Goal: Information Seeking & Learning: Learn about a topic

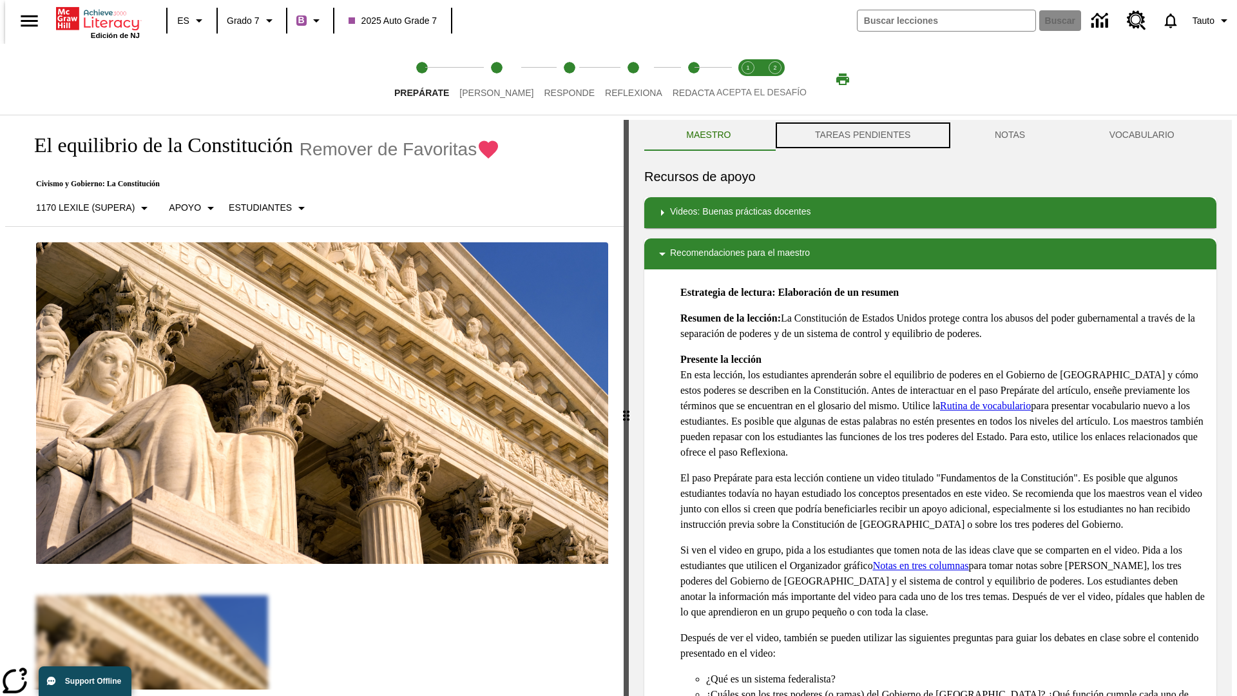
click at [861, 135] on button "TAREAS PENDIENTES" at bounding box center [863, 135] width 180 height 31
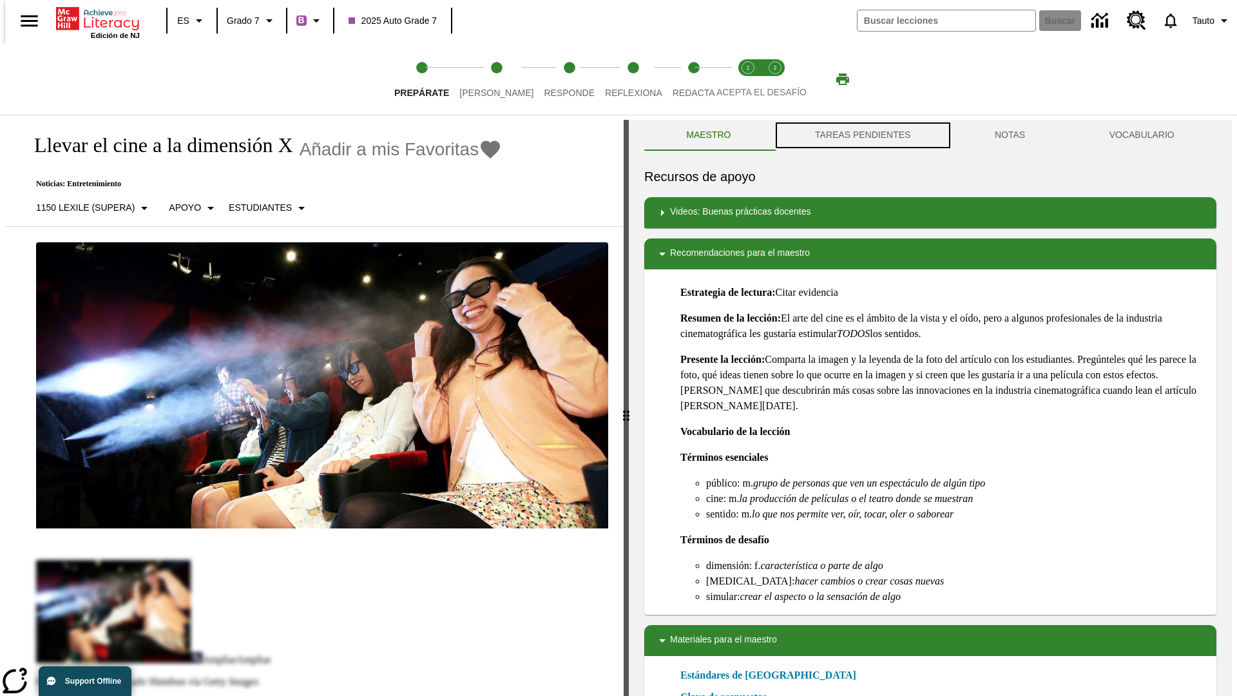
click at [861, 135] on button "TAREAS PENDIENTES" at bounding box center [863, 135] width 180 height 31
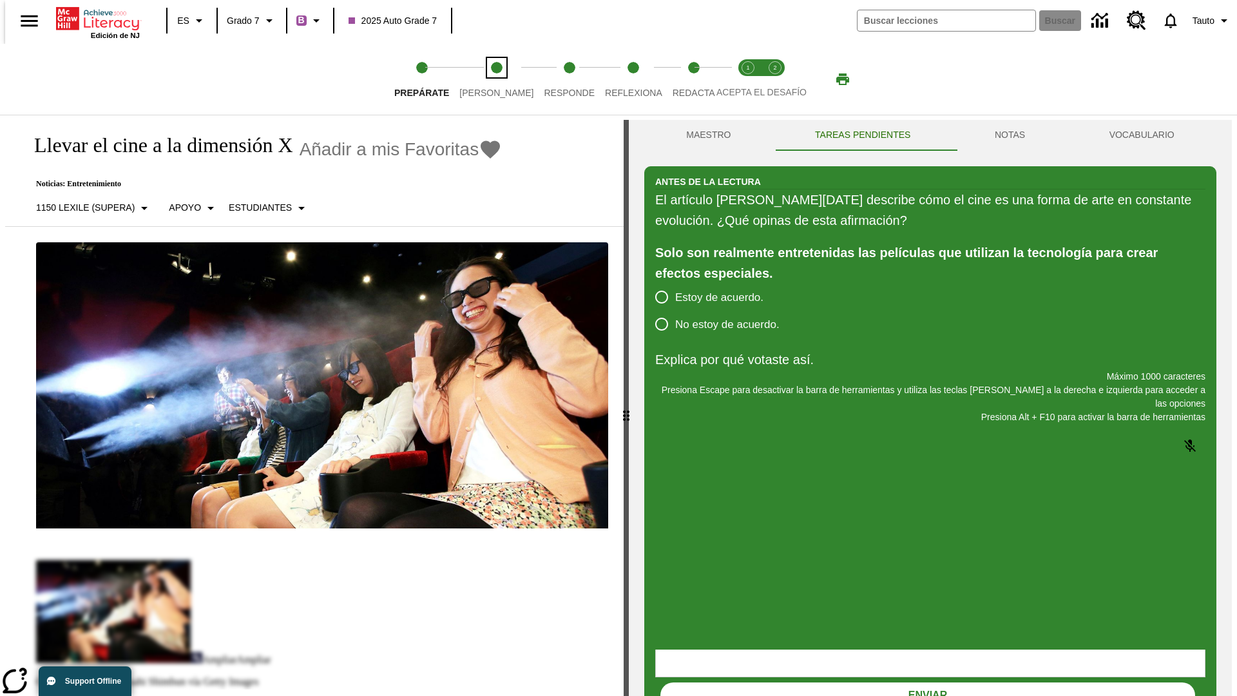
click at [486, 79] on span "[PERSON_NAME]" at bounding box center [496, 87] width 74 height 23
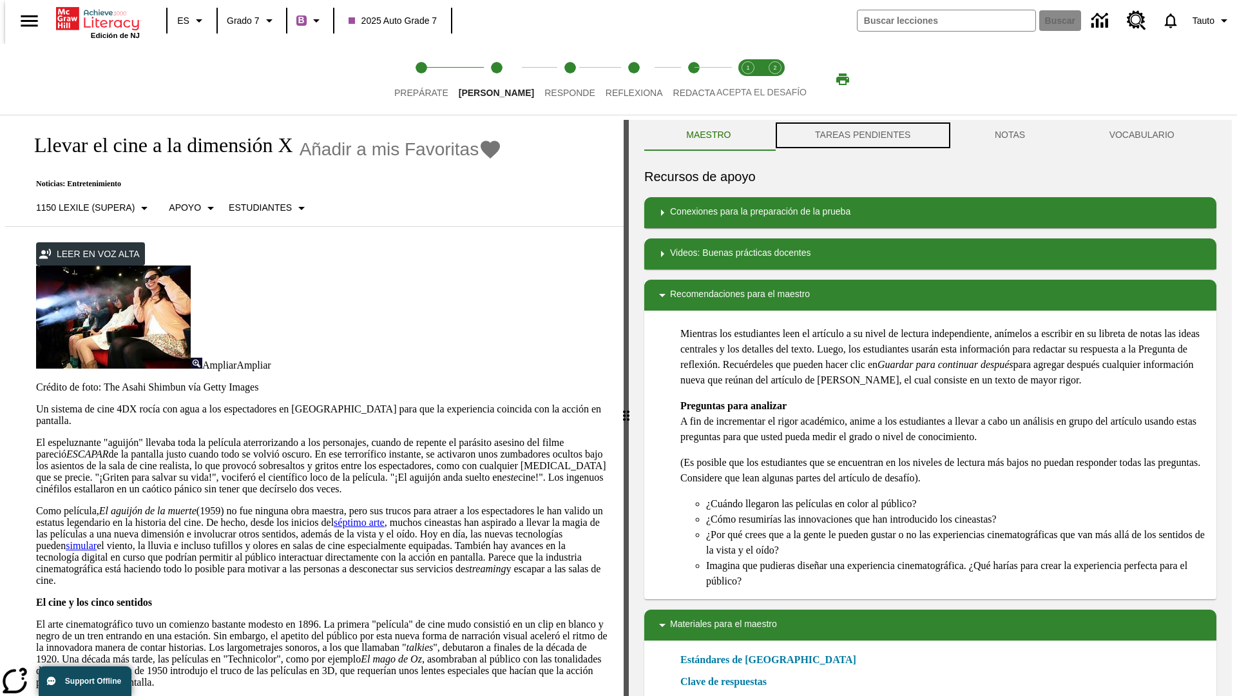
scroll to position [1, 0]
click at [861, 135] on button "TAREAS PENDIENTES" at bounding box center [863, 134] width 180 height 31
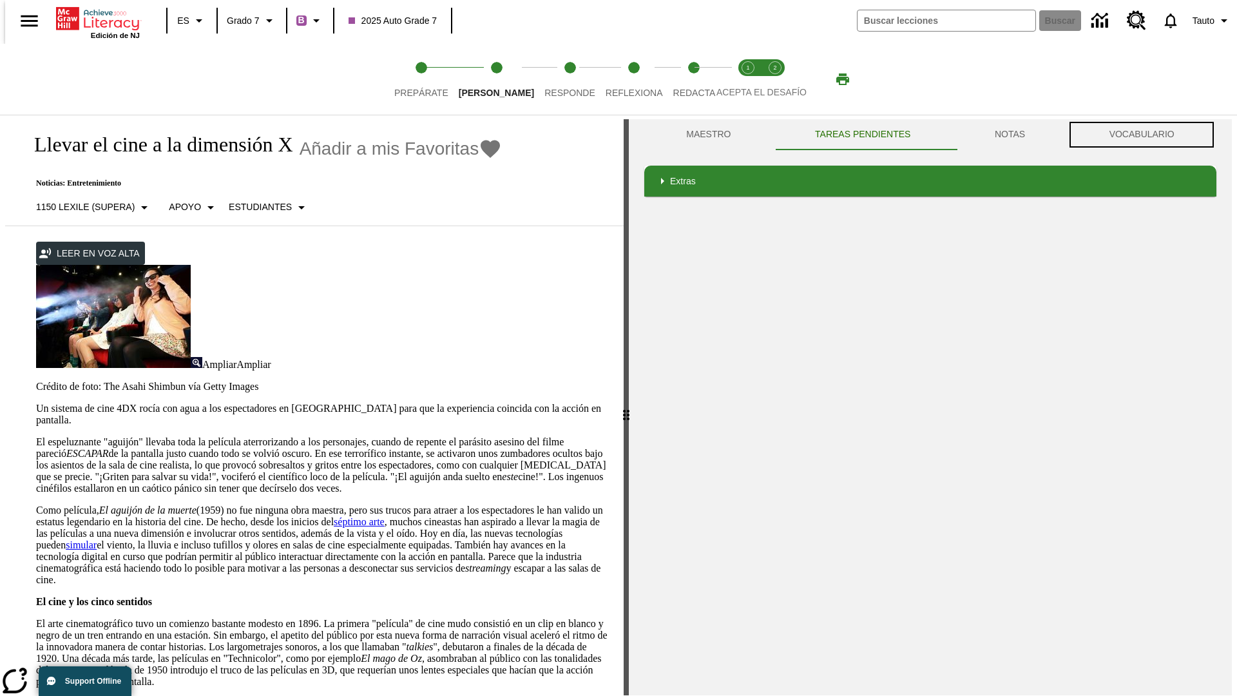
click at [1146, 135] on button "VOCABULARIO" at bounding box center [1141, 134] width 149 height 31
click at [385, 516] on link "séptimo arte" at bounding box center [359, 521] width 51 height 11
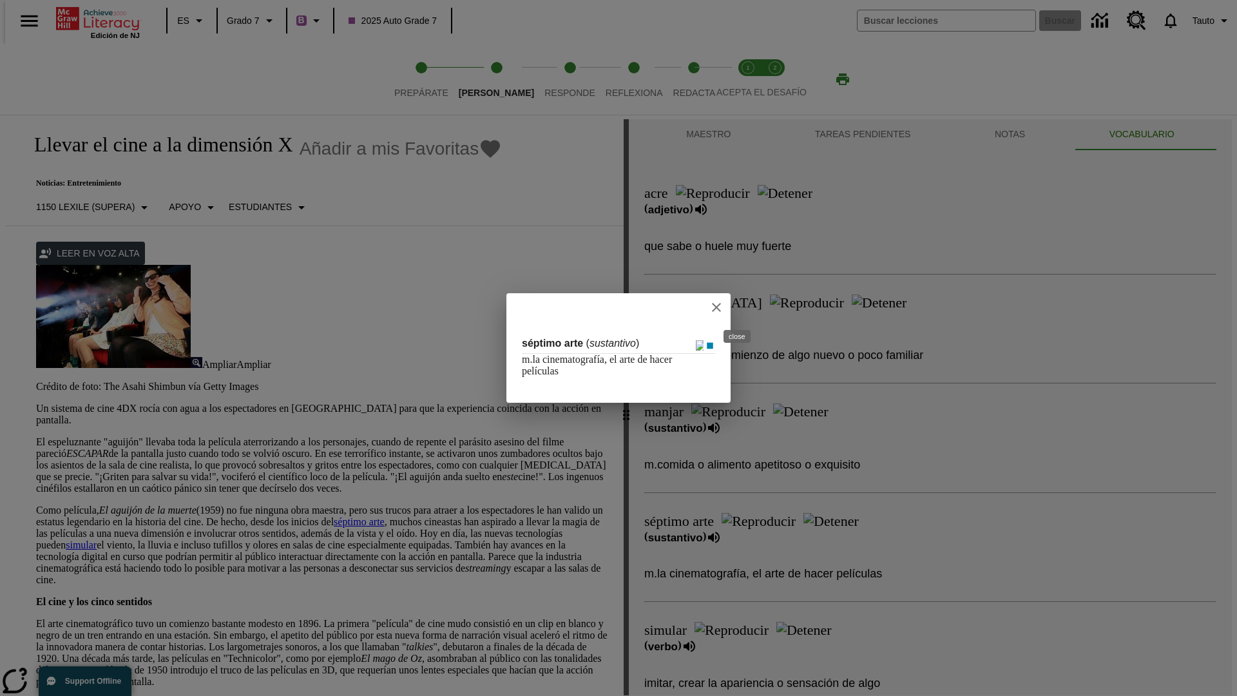
click at [721, 307] on icon "close" at bounding box center [716, 307] width 9 height 9
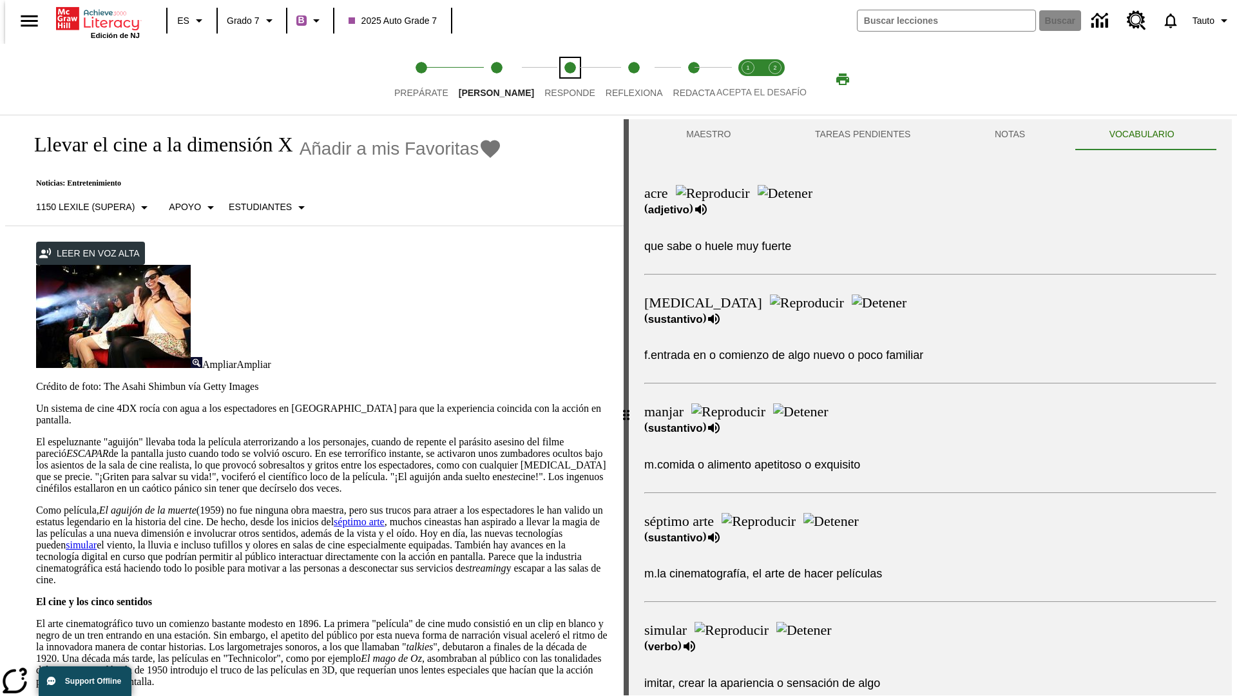
click at [550, 79] on span "Responde" at bounding box center [569, 87] width 51 height 23
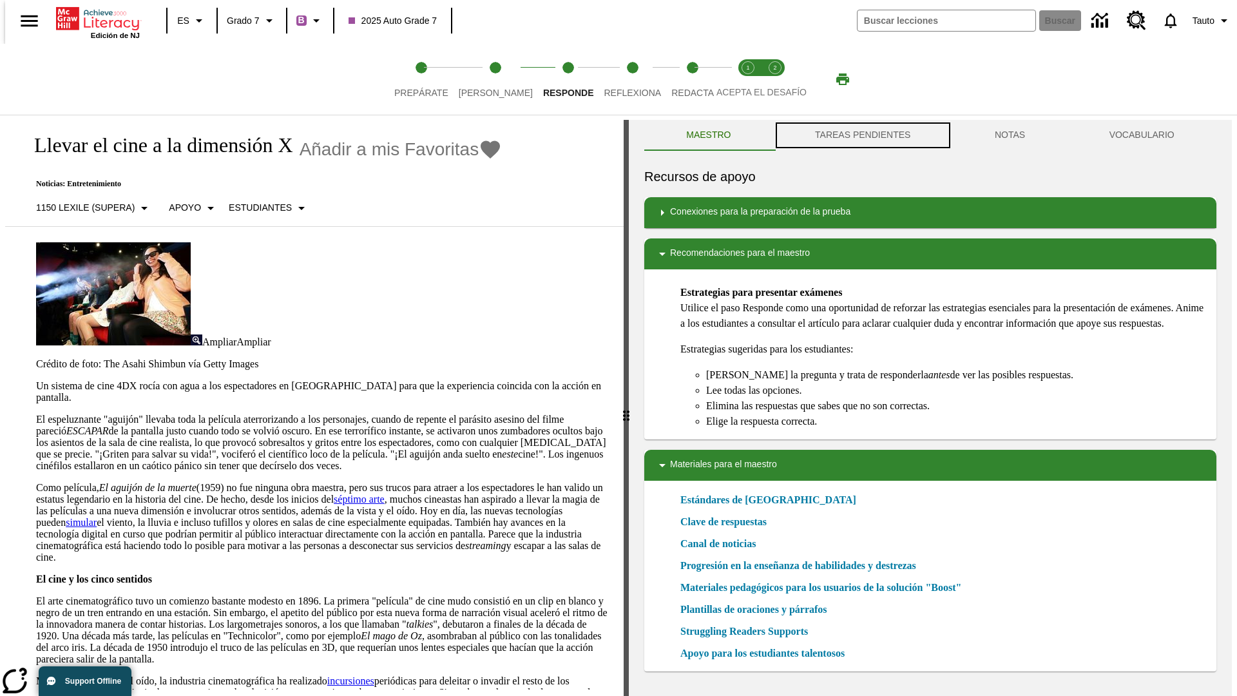
scroll to position [1, 0]
click at [861, 135] on button "TAREAS PENDIENTES" at bounding box center [863, 134] width 180 height 31
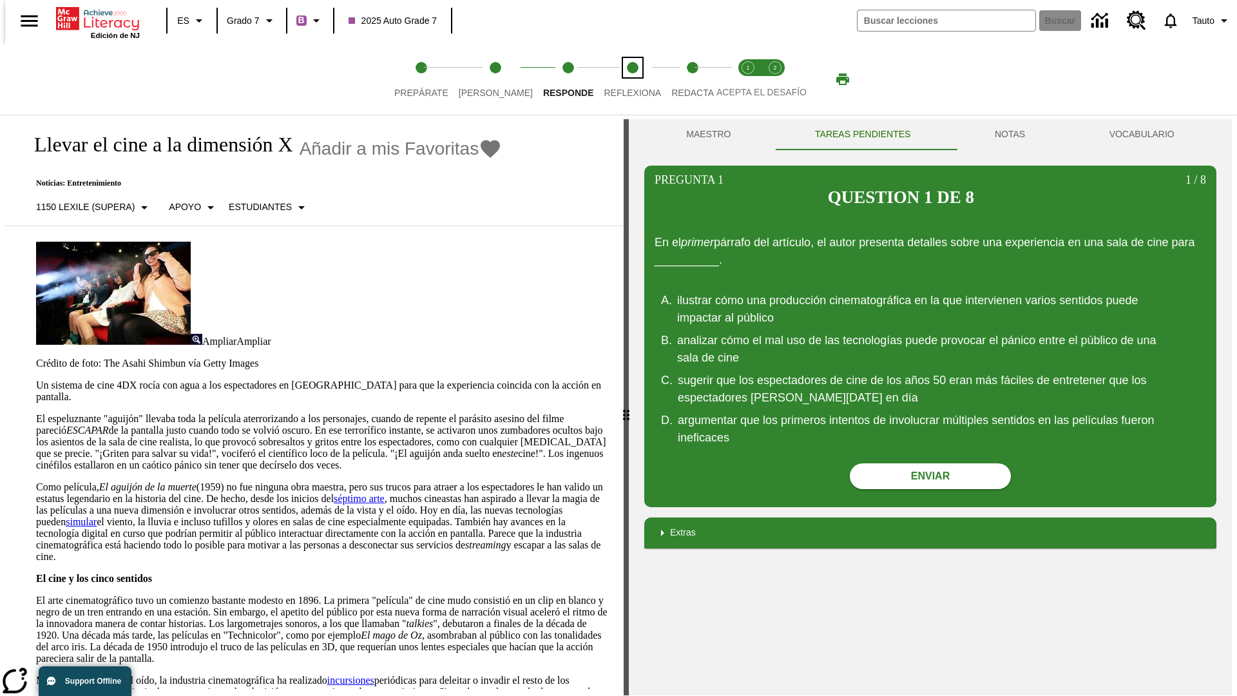
click at [615, 79] on span "Reflexiona" at bounding box center [632, 87] width 57 height 23
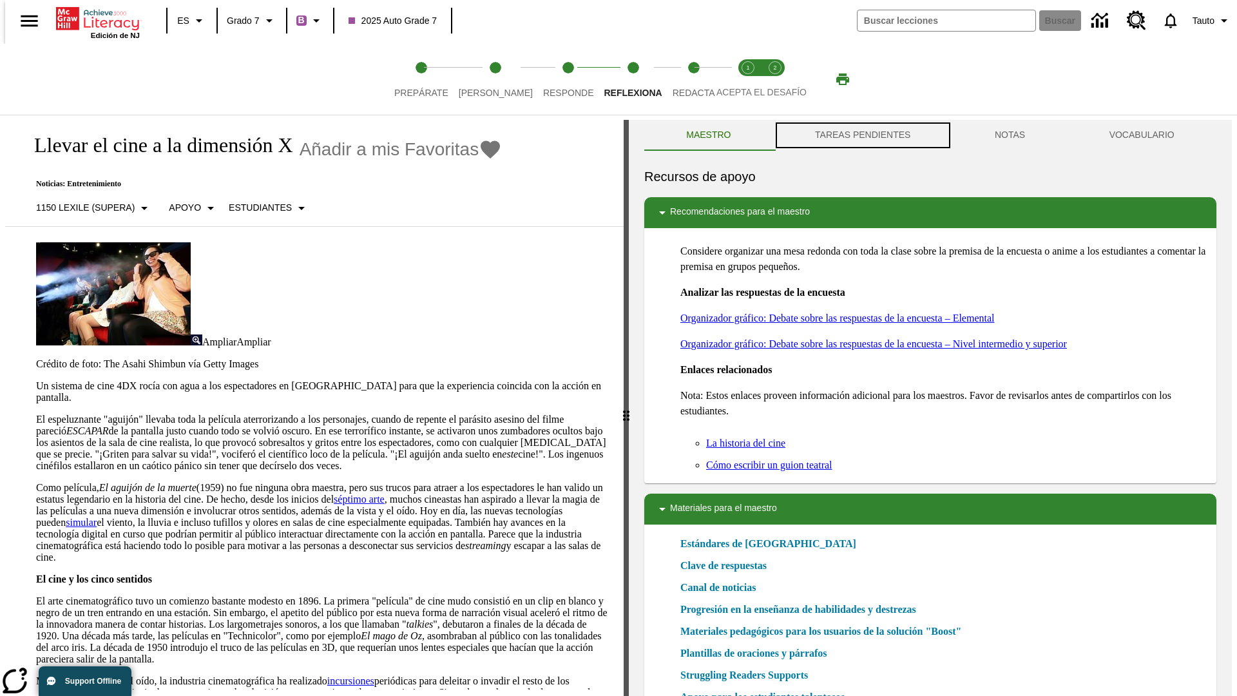
scroll to position [1, 0]
click at [861, 135] on button "TAREAS PENDIENTES" at bounding box center [863, 134] width 180 height 31
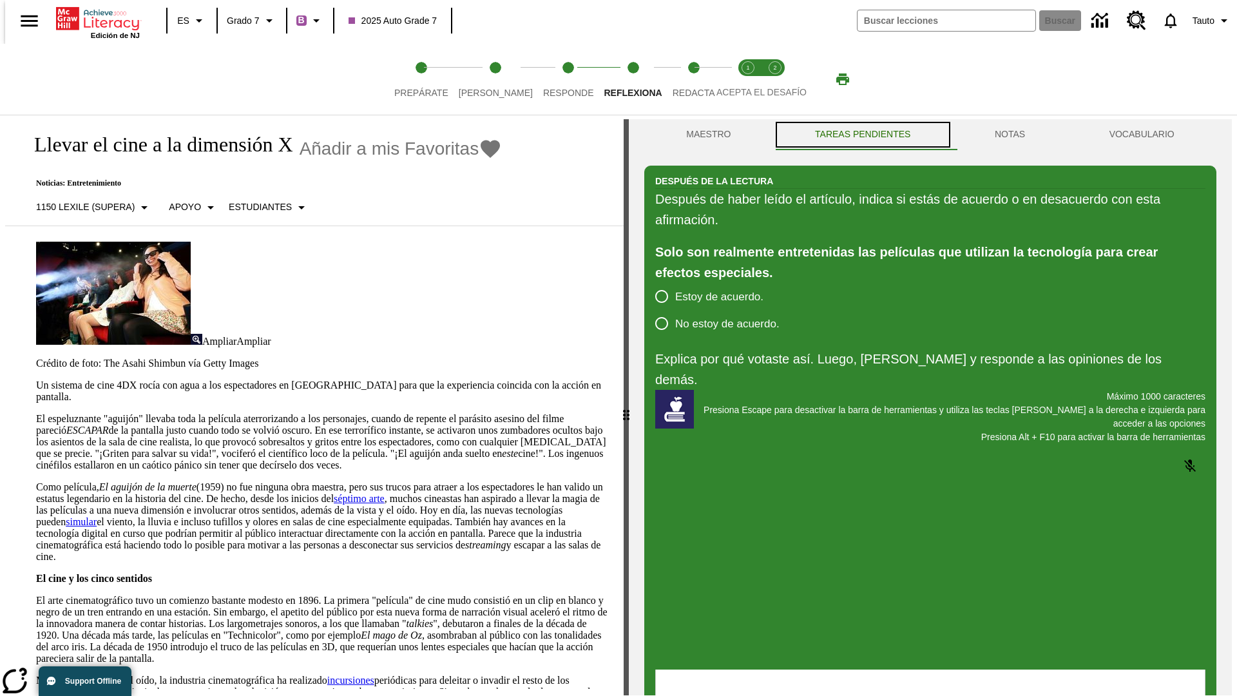
scroll to position [0, 0]
click at [680, 79] on span "Redacta" at bounding box center [694, 87] width 43 height 23
